Goal: Transaction & Acquisition: Purchase product/service

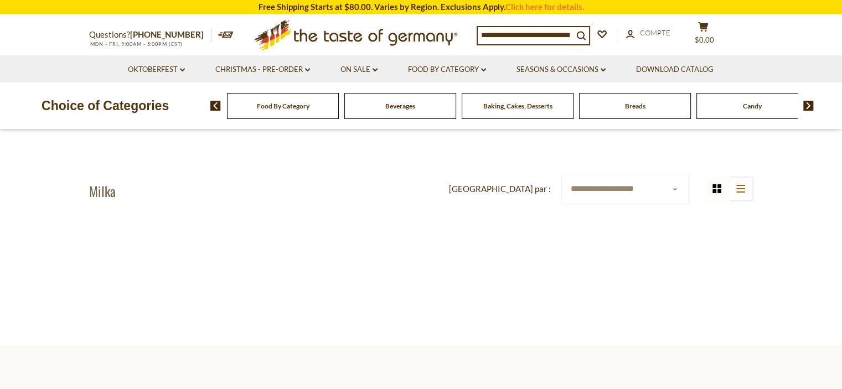
scroll to position [166, 0]
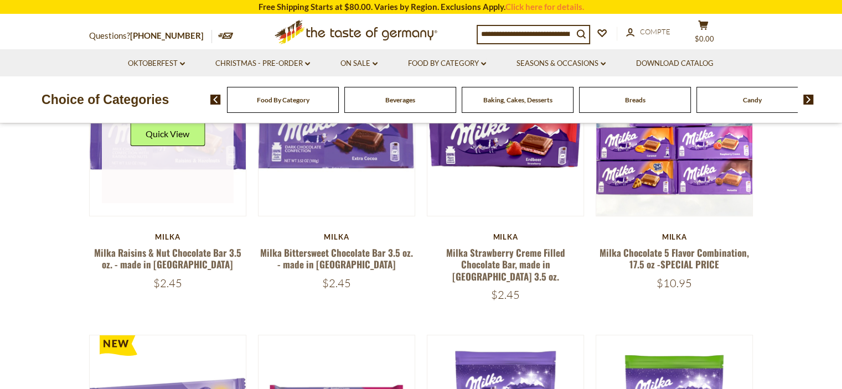
click at [174, 170] on link at bounding box center [168, 138] width 132 height 132
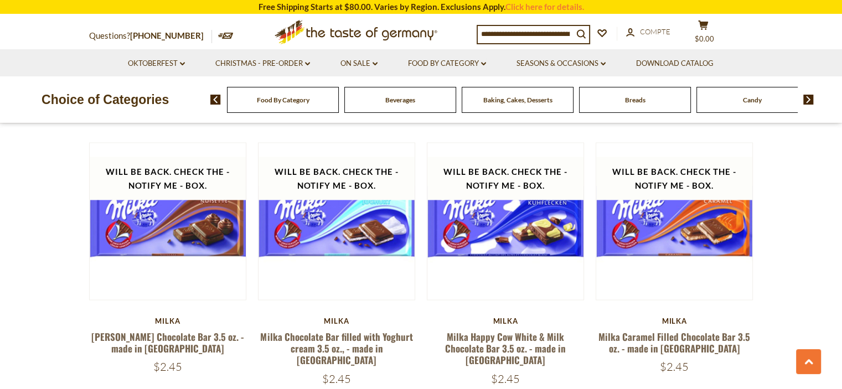
scroll to position [1993, 0]
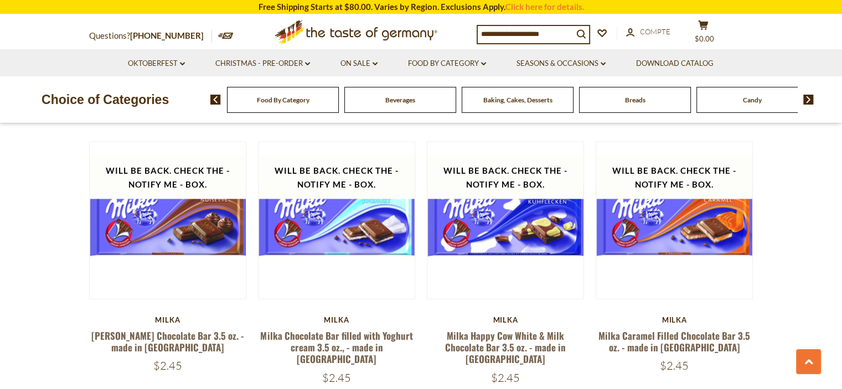
drag, startPoint x: 44, startPoint y: 145, endPoint x: 0, endPoint y: 149, distance: 44.5
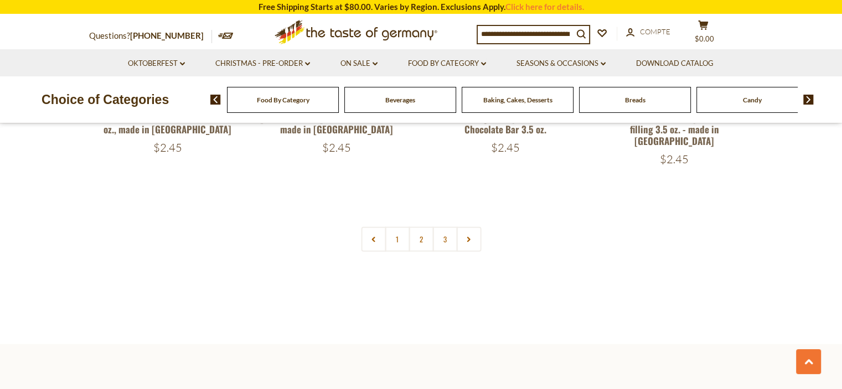
scroll to position [2491, 0]
